Goal: Task Accomplishment & Management: Use online tool/utility

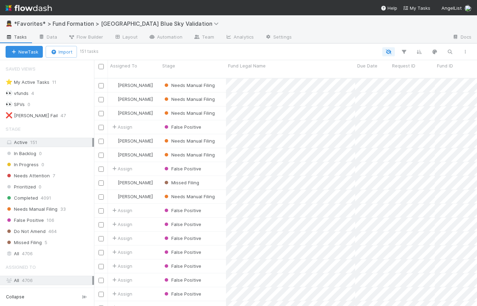
scroll to position [229, 378]
click at [375, 67] on span "Due Date" at bounding box center [367, 65] width 20 height 7
click at [387, 86] on div "Sort Newest → Oldest" at bounding box center [397, 89] width 79 height 10
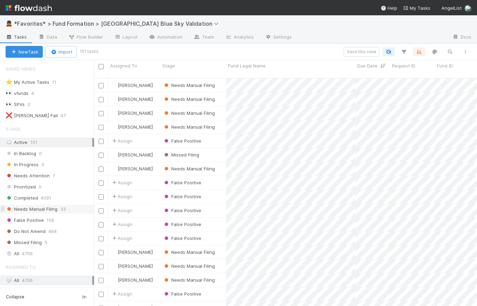
click at [42, 206] on span "Needs Manual Filing" at bounding box center [32, 209] width 52 height 9
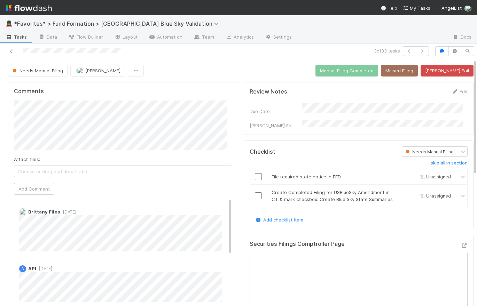
click at [17, 39] on span "Tasks" at bounding box center [17, 36] width 22 height 7
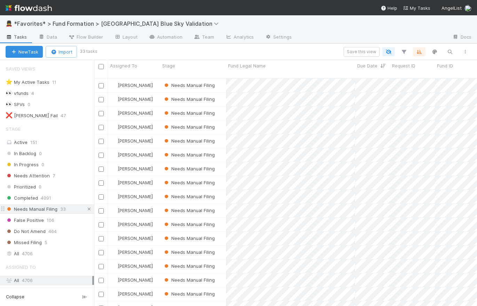
click at [86, 209] on icon at bounding box center [89, 209] width 7 height 5
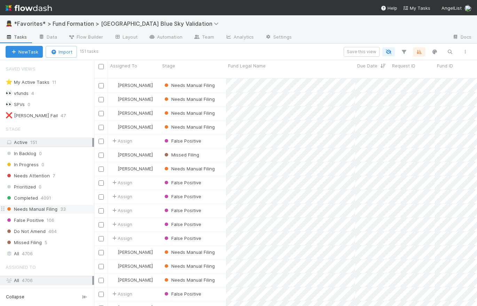
scroll to position [229, 378]
click at [55, 252] on div "All 4706" at bounding box center [49, 254] width 87 height 9
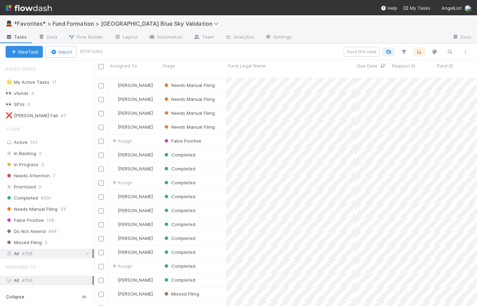
scroll to position [229, 378]
click at [33, 9] on img at bounding box center [29, 8] width 46 height 12
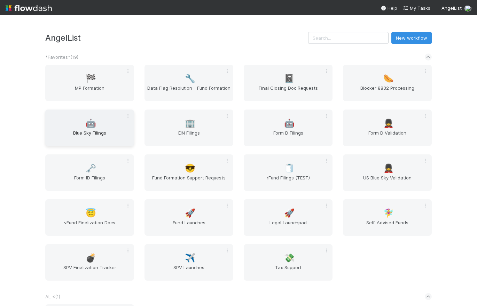
click at [108, 126] on div "🤖 Blue Sky Filings" at bounding box center [89, 128] width 89 height 37
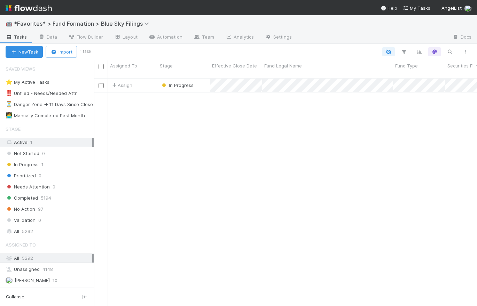
scroll to position [229, 378]
click at [32, 232] on span "5292" at bounding box center [27, 231] width 11 height 9
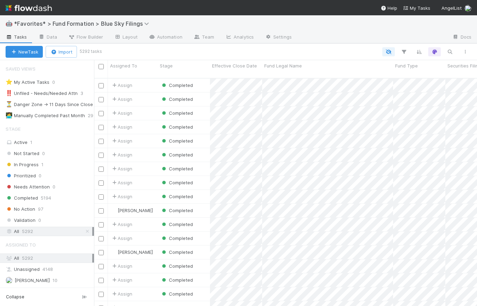
scroll to position [229, 378]
click at [451, 49] on icon "button" at bounding box center [449, 52] width 7 height 6
click at [404, 38] on input at bounding box center [414, 40] width 70 height 8
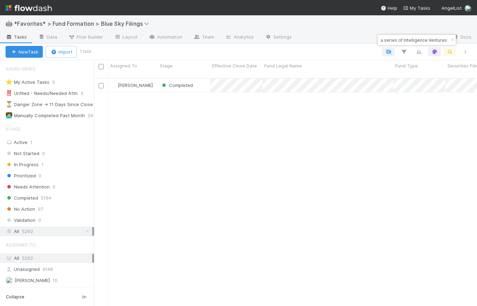
type input "Fund I, a series of Intelligence Ventures"
